Goal: Task Accomplishment & Management: Use online tool/utility

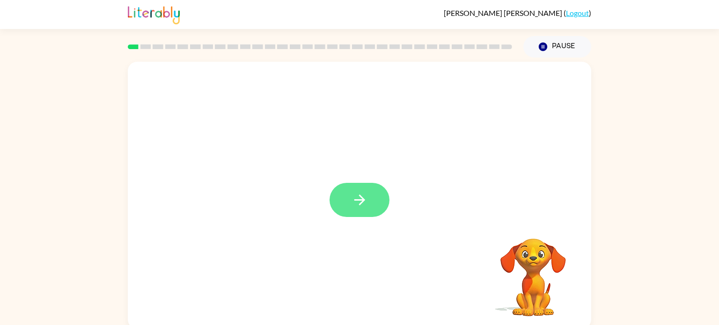
click at [353, 196] on icon "button" at bounding box center [360, 200] width 16 height 16
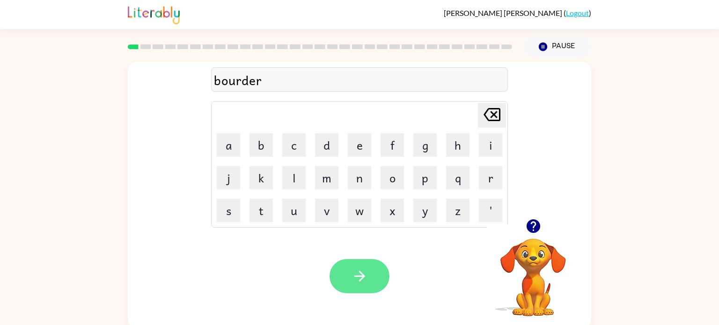
click at [361, 282] on icon "button" at bounding box center [360, 276] width 16 height 16
click at [367, 284] on icon "button" at bounding box center [360, 276] width 16 height 16
click at [368, 288] on button "button" at bounding box center [360, 276] width 60 height 34
click at [364, 279] on icon "button" at bounding box center [360, 276] width 16 height 16
click at [359, 281] on icon "button" at bounding box center [359, 276] width 11 height 11
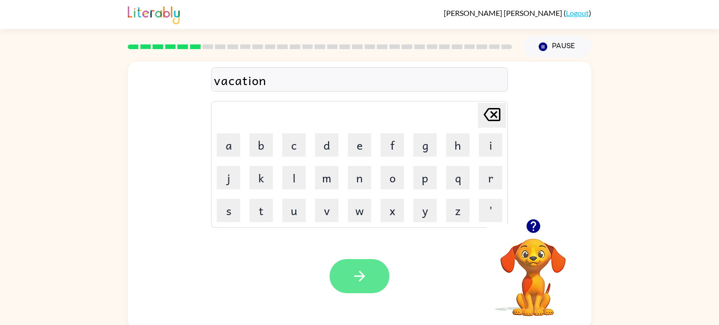
click at [347, 274] on button "button" at bounding box center [360, 276] width 60 height 34
click at [361, 274] on icon "button" at bounding box center [359, 276] width 11 height 11
click at [360, 275] on icon "button" at bounding box center [360, 276] width 16 height 16
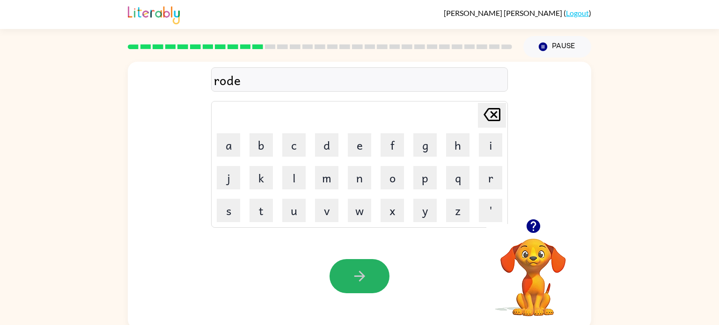
click at [360, 275] on icon "button" at bounding box center [360, 276] width 16 height 16
click at [361, 275] on icon "button" at bounding box center [360, 276] width 16 height 16
click at [361, 277] on icon "button" at bounding box center [360, 276] width 16 height 16
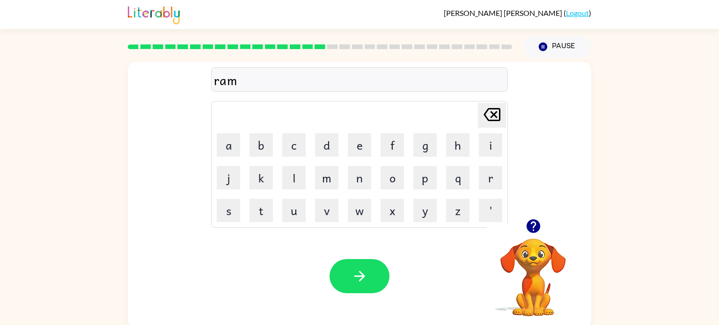
click at [361, 277] on icon "button" at bounding box center [360, 276] width 16 height 16
click at [361, 278] on icon "button" at bounding box center [360, 276] width 16 height 16
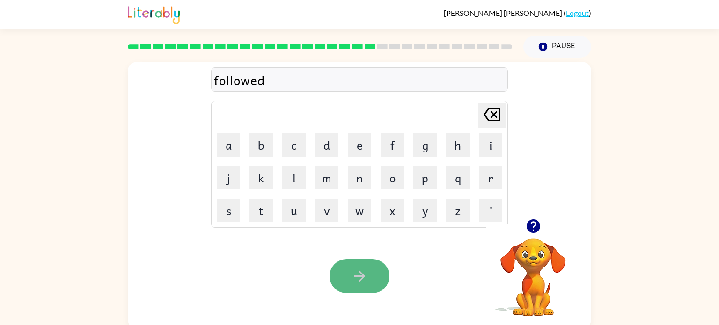
click at [372, 267] on button "button" at bounding box center [360, 276] width 60 height 34
click at [370, 276] on button "button" at bounding box center [360, 276] width 60 height 34
click at [408, 270] on div "Your browser must support playing .mp4 files to use Literably. Please try using…" at bounding box center [360, 276] width 464 height 105
click at [387, 276] on button "button" at bounding box center [360, 276] width 60 height 34
click at [376, 276] on button "button" at bounding box center [360, 276] width 60 height 34
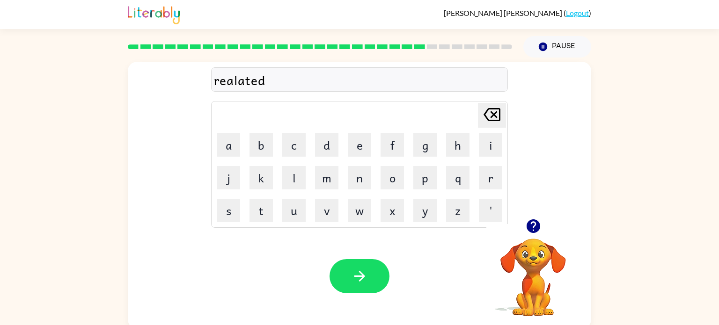
click at [376, 276] on button "button" at bounding box center [360, 276] width 60 height 34
click at [377, 278] on button "button" at bounding box center [360, 276] width 60 height 34
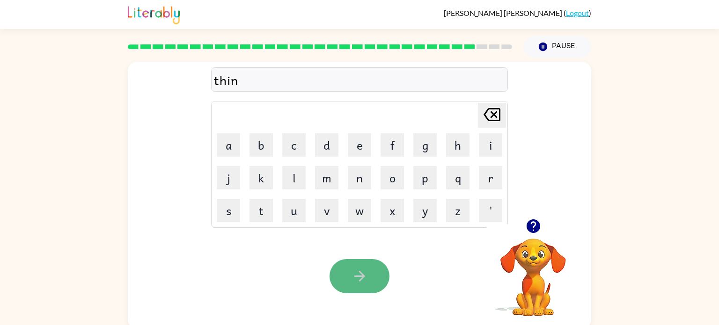
click at [379, 280] on button "button" at bounding box center [360, 276] width 60 height 34
click at [378, 281] on button "button" at bounding box center [360, 276] width 60 height 34
click at [377, 283] on button "button" at bounding box center [360, 276] width 60 height 34
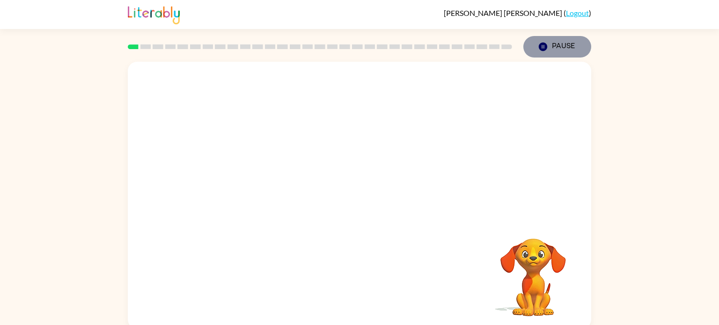
click at [553, 40] on button "Pause Pause" at bounding box center [558, 47] width 68 height 22
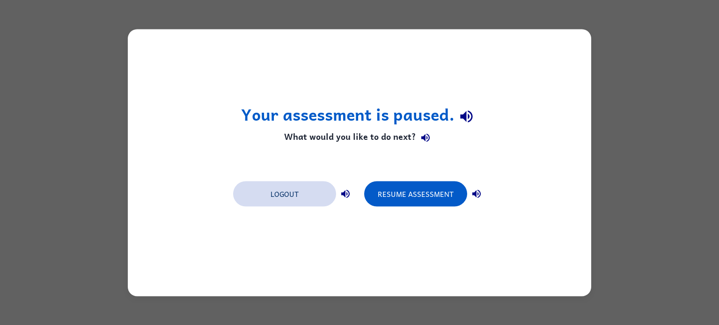
click at [295, 198] on button "Logout" at bounding box center [284, 193] width 103 height 25
